Goal: Check status: Check status

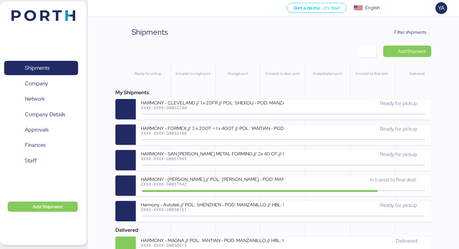
scroll to position [13, 0]
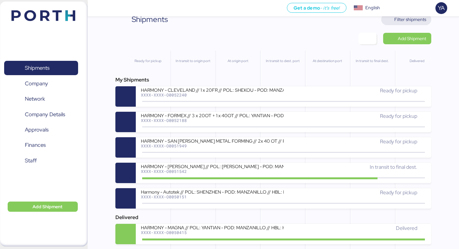
click at [399, 21] on span "Filter shipments" at bounding box center [410, 20] width 32 height 8
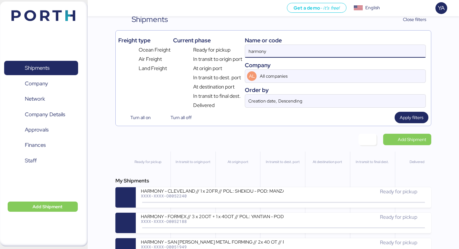
click at [347, 48] on input "harmony" at bounding box center [335, 51] width 180 height 13
click at [419, 118] on span "Apply filters" at bounding box center [411, 118] width 24 height 8
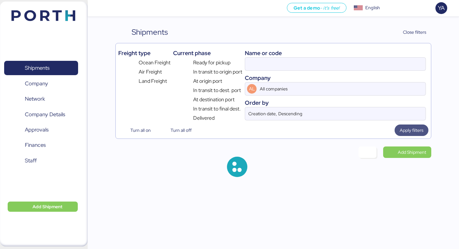
scroll to position [0, 0]
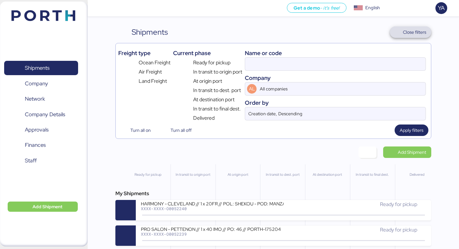
click at [415, 32] on span "Close filters" at bounding box center [413, 32] width 23 height 8
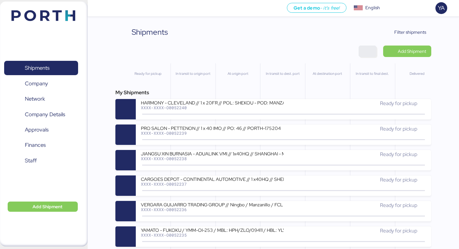
click at [364, 52] on span "button" at bounding box center [367, 51] width 8 height 9
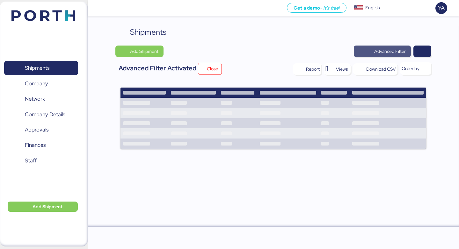
click at [379, 52] on span "Advanced Filter" at bounding box center [390, 51] width 32 height 8
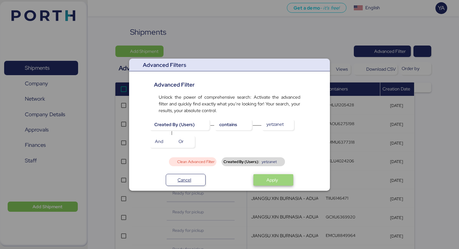
click at [265, 180] on span "Apply" at bounding box center [273, 179] width 30 height 9
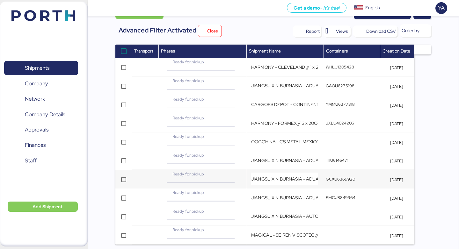
scroll to position [70, 0]
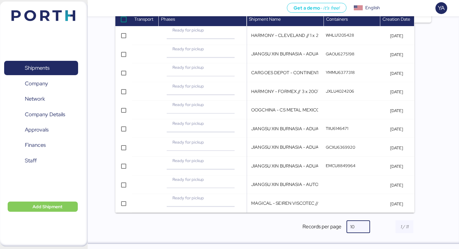
click at [359, 227] on div at bounding box center [359, 226] width 11 height 13
click at [362, 216] on div "100" at bounding box center [358, 212] width 13 height 10
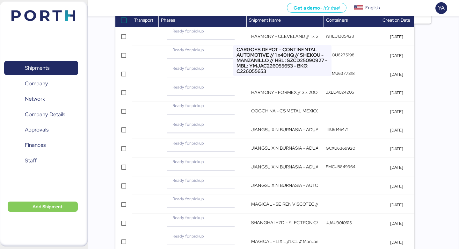
scroll to position [0, 0]
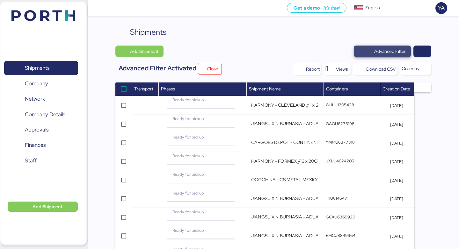
click at [377, 51] on span "Advanced Filter" at bounding box center [390, 51] width 32 height 8
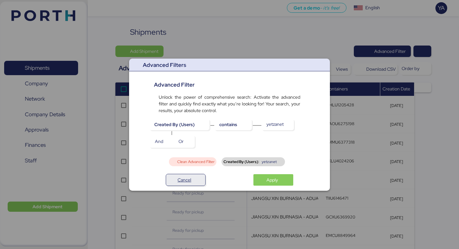
click at [180, 181] on span "Cancel" at bounding box center [184, 180] width 14 height 8
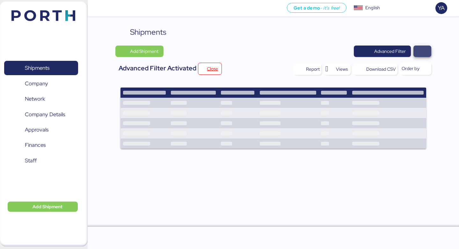
click at [422, 47] on span "button" at bounding box center [422, 51] width 8 height 9
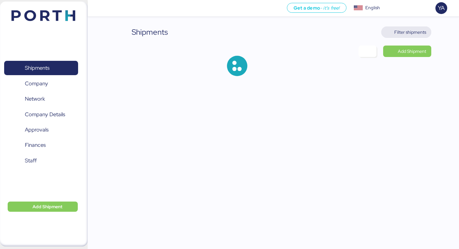
click at [409, 30] on span "Filter shipments" at bounding box center [410, 32] width 32 height 8
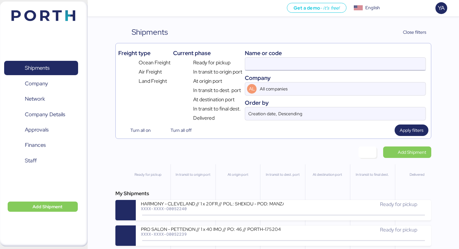
click at [383, 67] on input at bounding box center [335, 64] width 180 height 13
paste input "O0051899"
type input "O0051899"
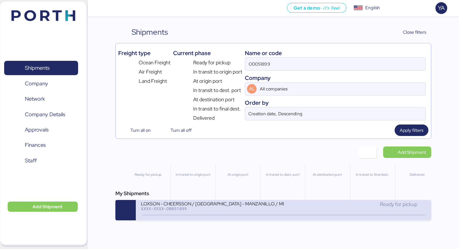
click at [218, 216] on div "LOXSON - CHEERSSON / SHANGHAI - MANZANILLO / MBL: ESLCHNSHG038927 - HBL: YQSE25…" at bounding box center [283, 210] width 295 height 20
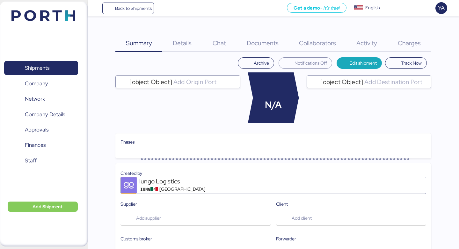
click at [407, 42] on span "Charges" at bounding box center [408, 43] width 23 height 8
